Goal: Task Accomplishment & Management: Manage account settings

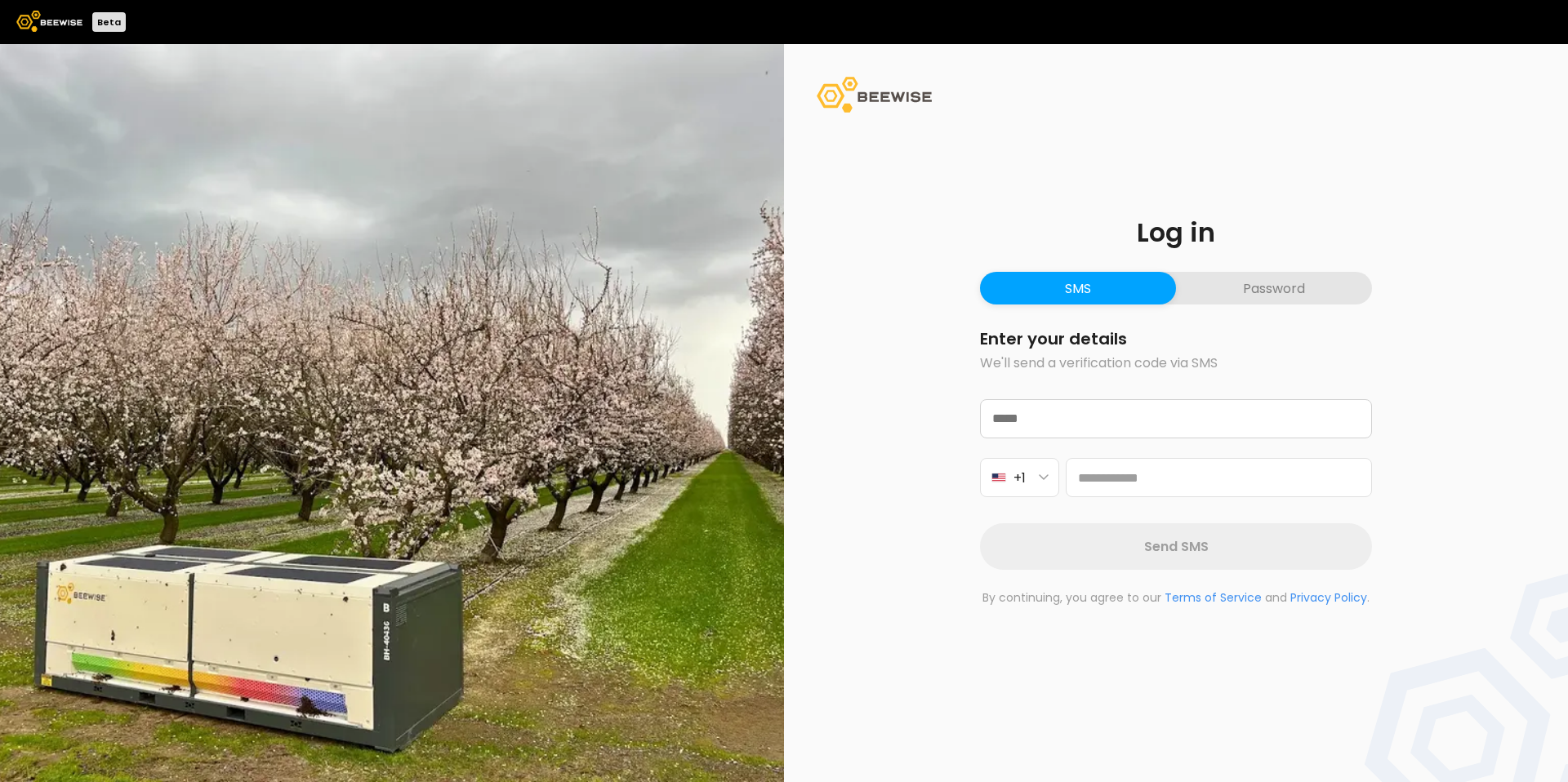
click at [1224, 290] on button "Password" at bounding box center [1274, 288] width 196 height 32
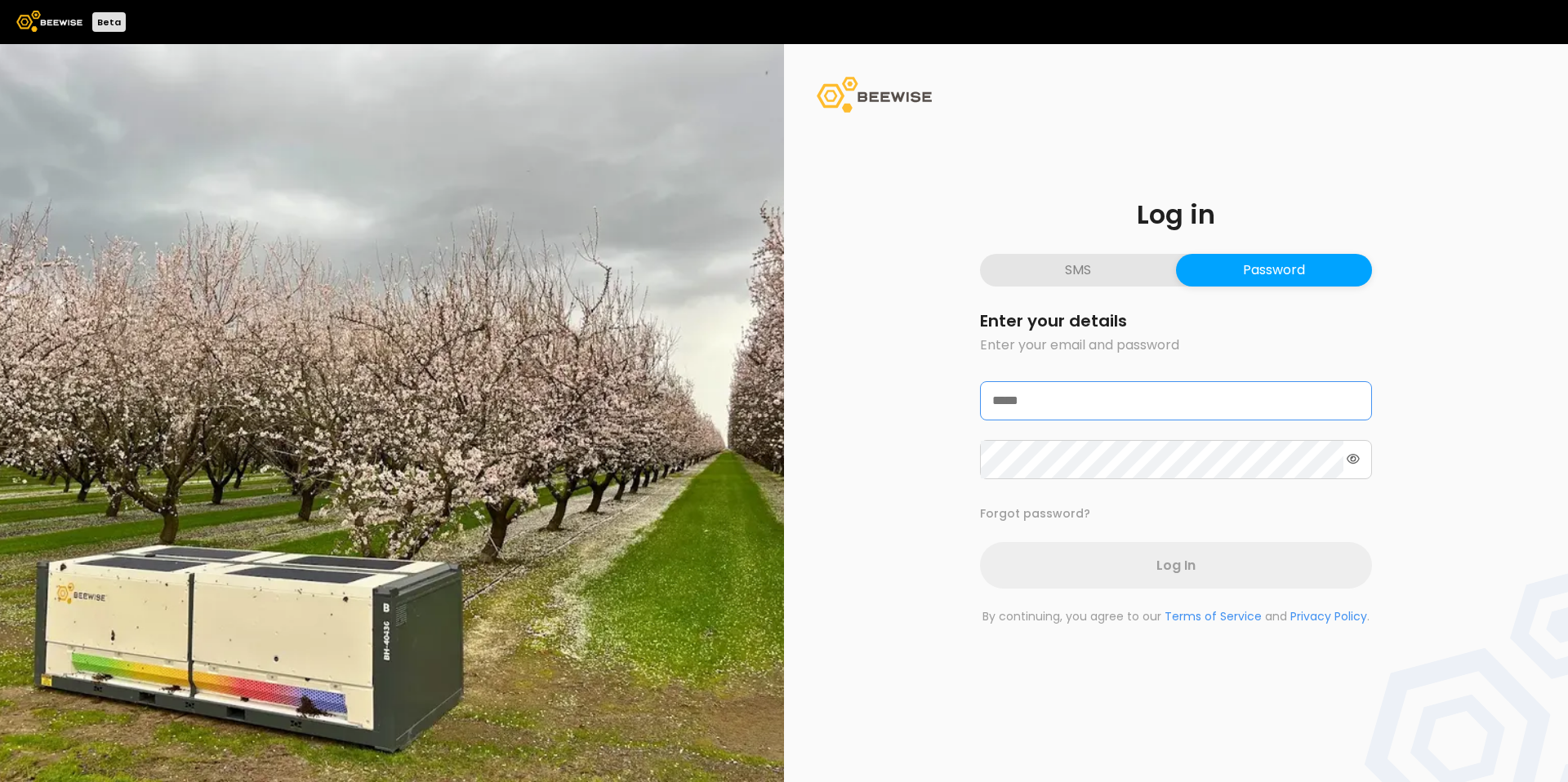
click at [1121, 398] on input "email" at bounding box center [1176, 400] width 391 height 37
type input "**********"
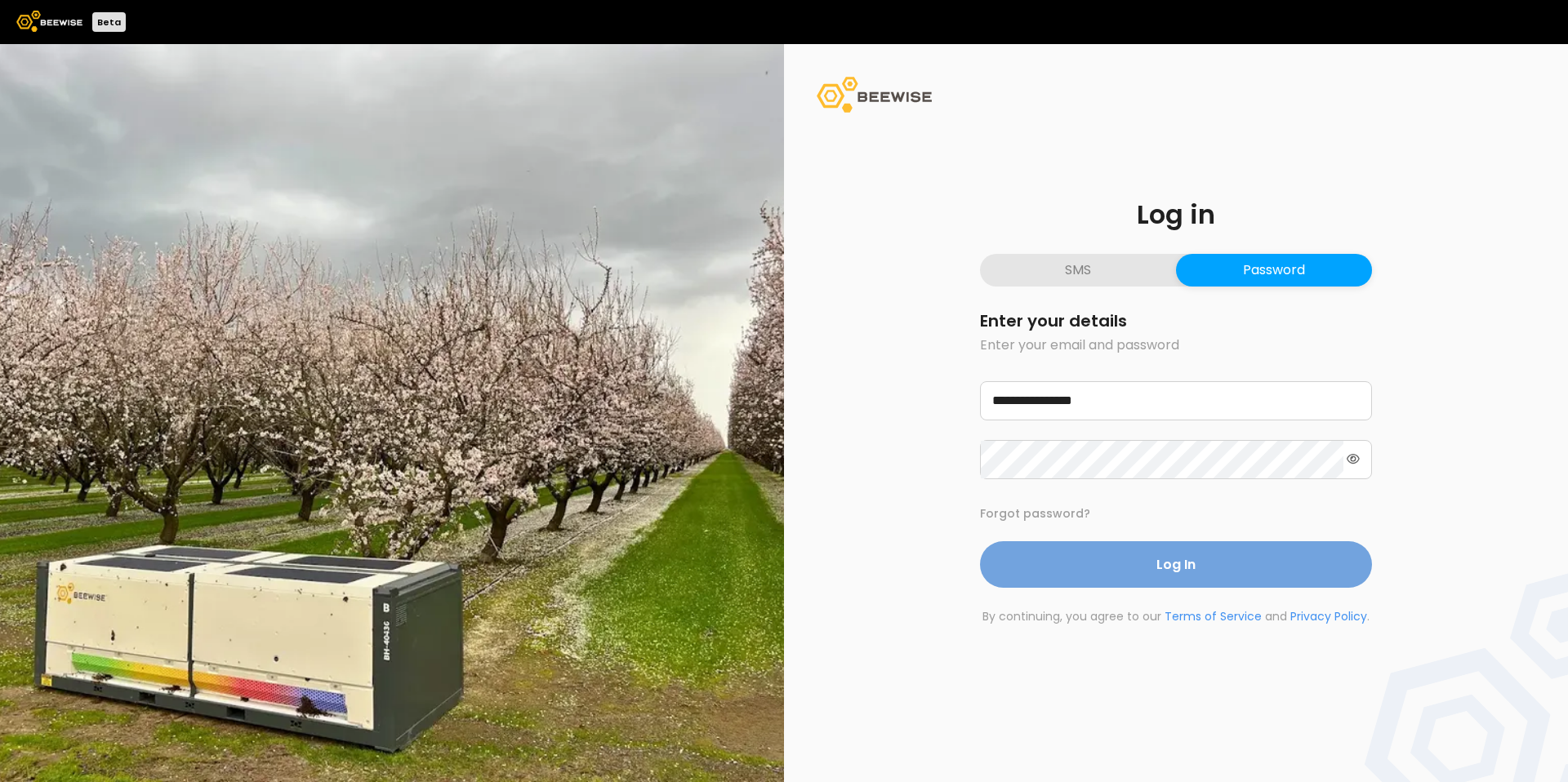
click at [1075, 566] on button "Log In" at bounding box center [1176, 564] width 392 height 47
